Goal: Task Accomplishment & Management: Use online tool/utility

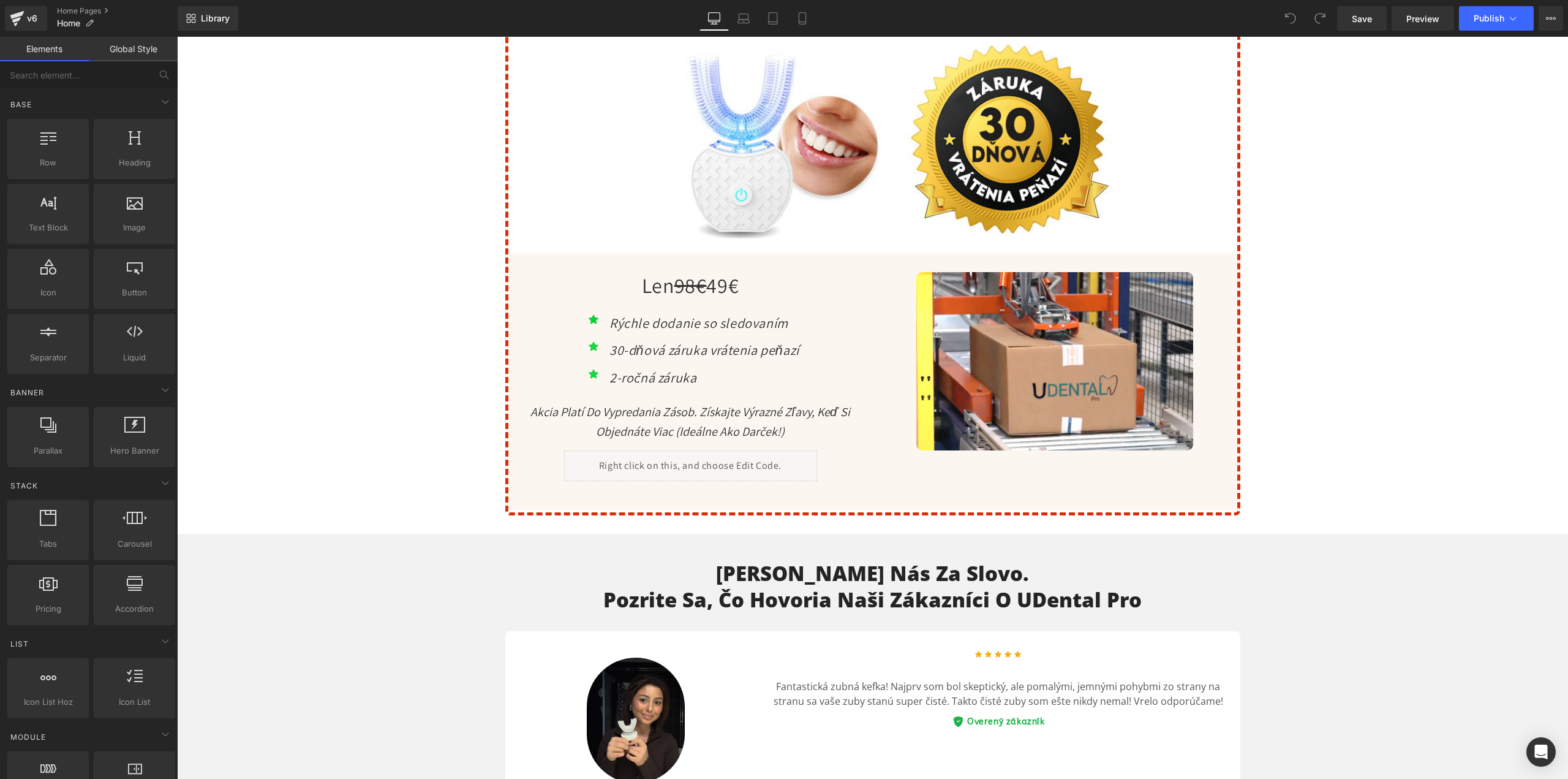
scroll to position [4473, 0]
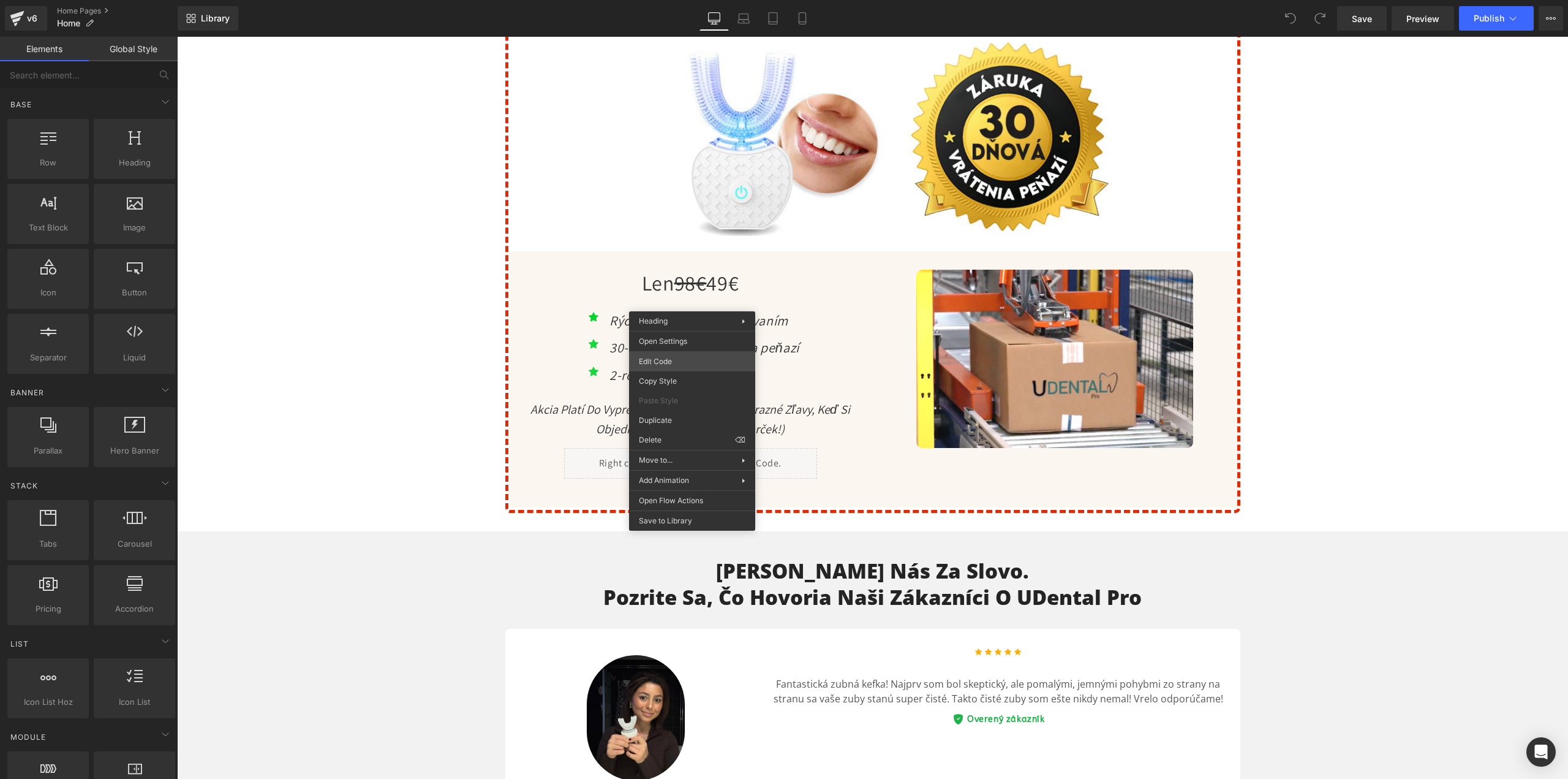
click at [670, 0] on div "You are previewing how the will restyle your page. You can not edit Elements in…" at bounding box center [784, 0] width 1568 height 0
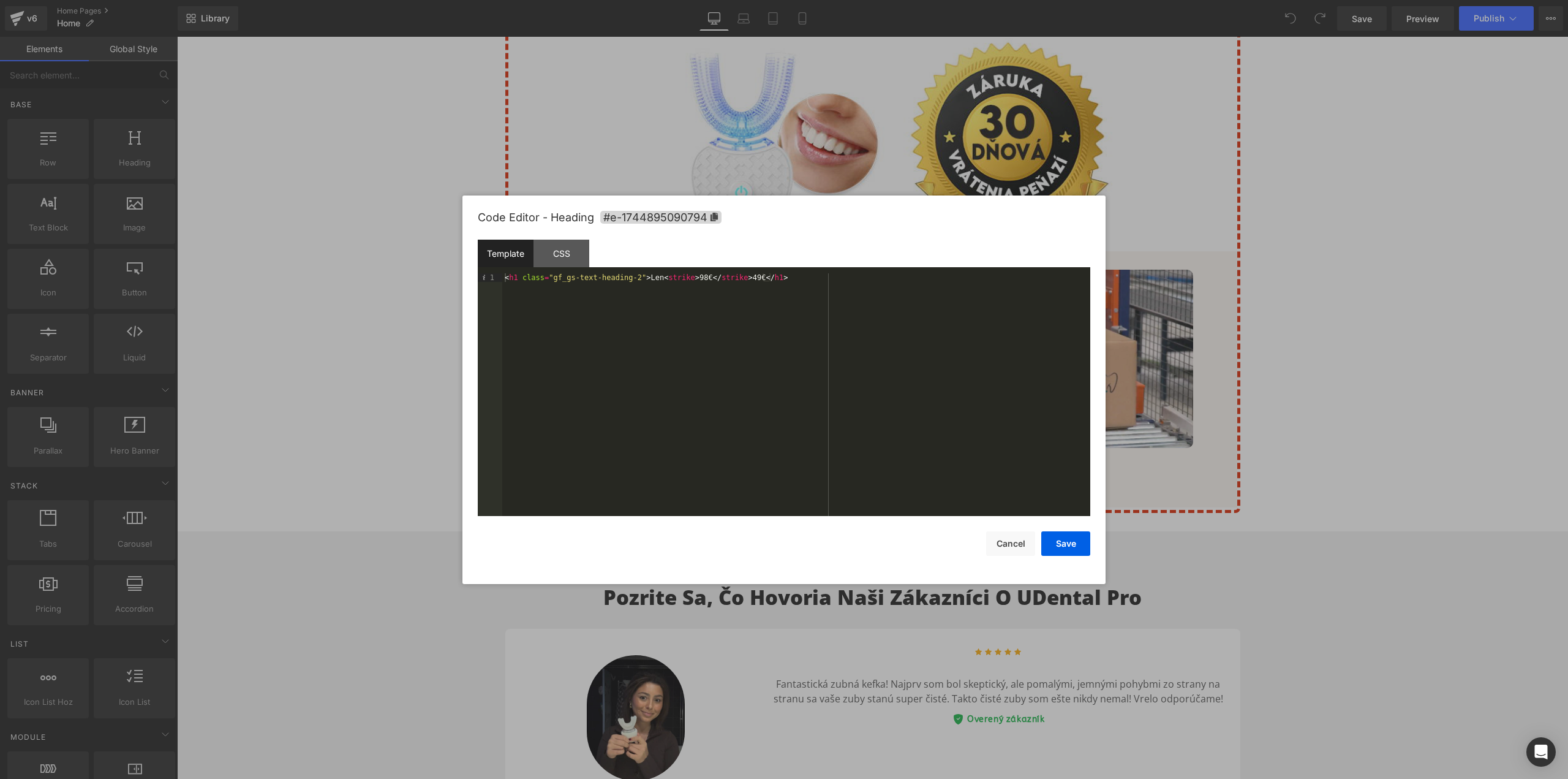
click at [698, 277] on div "< h1 class = "gf_gs-text-heading-2" > Len < strike > 98€ </ strike > 49€ </ h1 >" at bounding box center [796, 403] width 588 height 260
click at [763, 278] on div "< h1 class = "gf_gs-text-heading-2" > Len < strike > 79,90€ </ strike > 49€ </ …" at bounding box center [796, 403] width 588 height 260
click at [1070, 548] on button "Save" at bounding box center [1066, 543] width 49 height 24
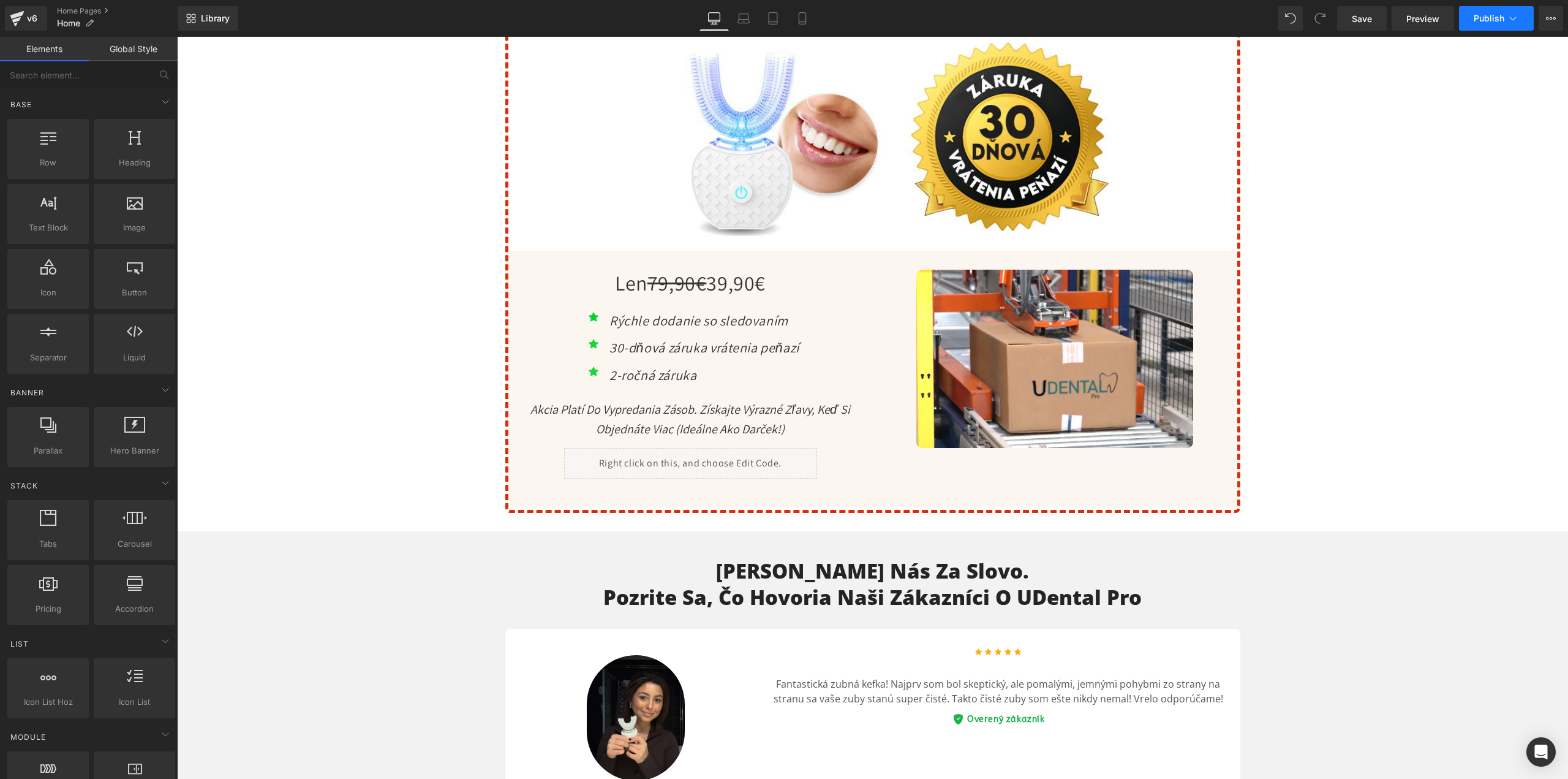
click at [1495, 22] on span "Publish" at bounding box center [1490, 18] width 31 height 10
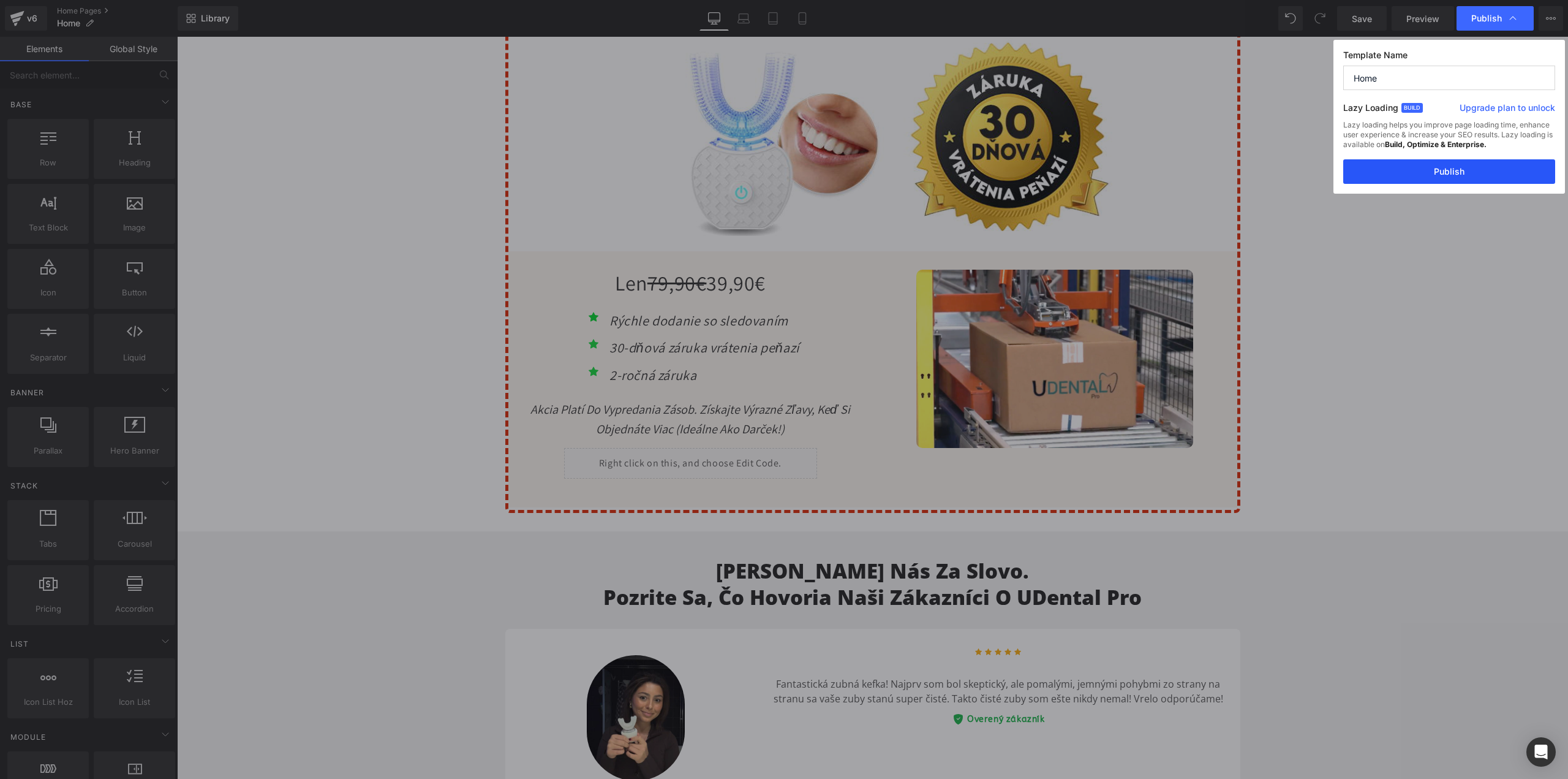
click at [1443, 169] on button "Publish" at bounding box center [1449, 171] width 212 height 24
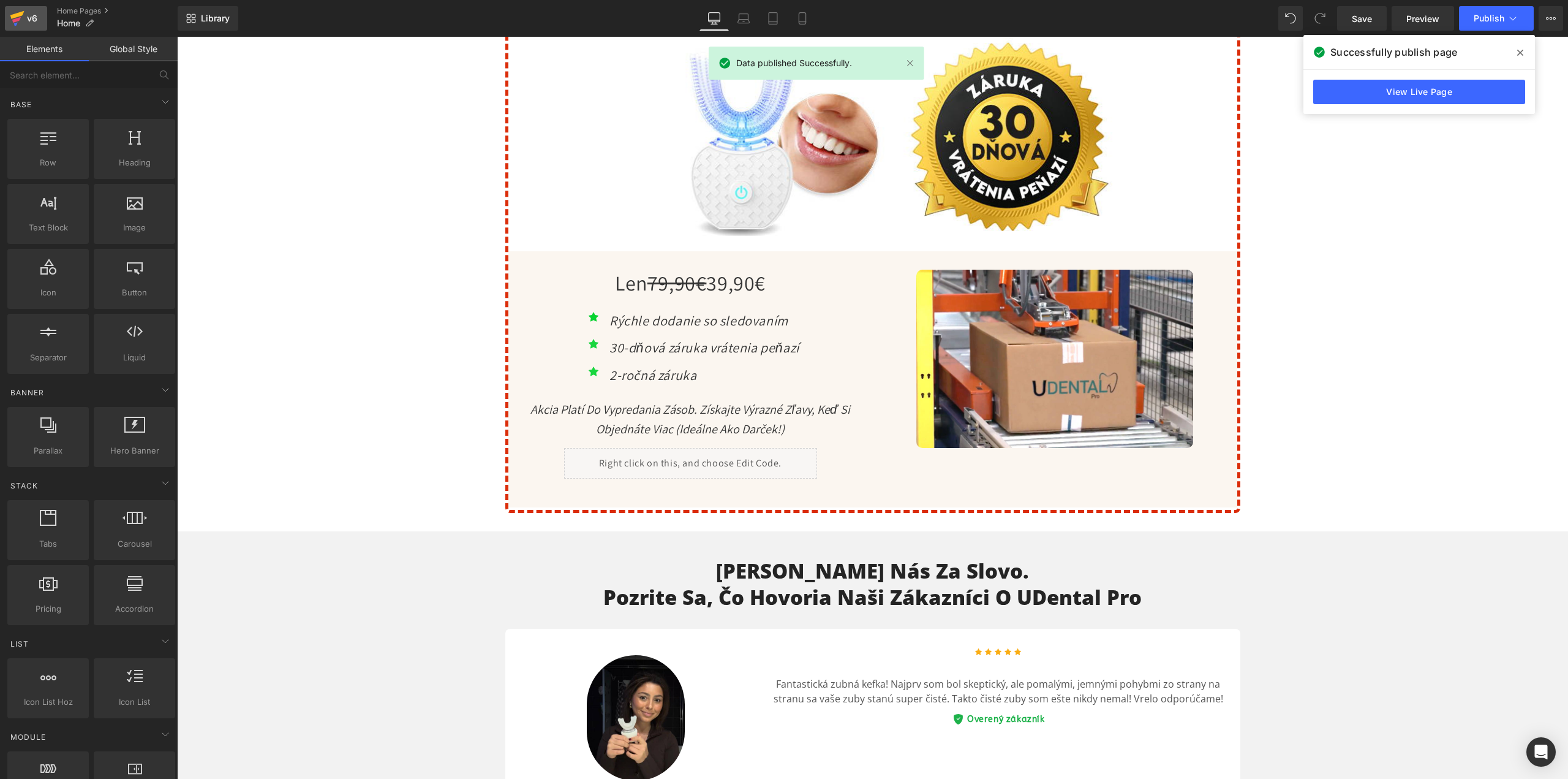
click at [23, 18] on icon at bounding box center [17, 18] width 15 height 31
